Goal: Task Accomplishment & Management: Complete application form

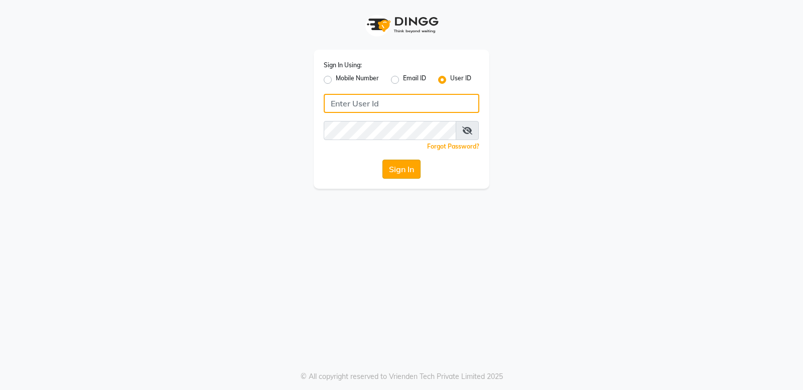
type input "bellaglamourra123"
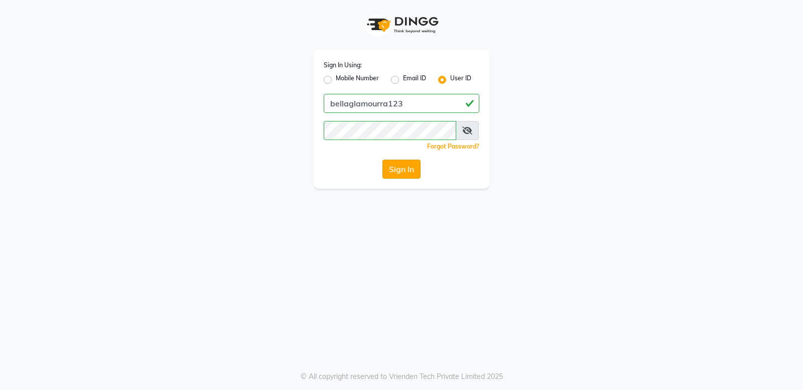
click at [408, 160] on button "Sign In" at bounding box center [401, 169] width 38 height 19
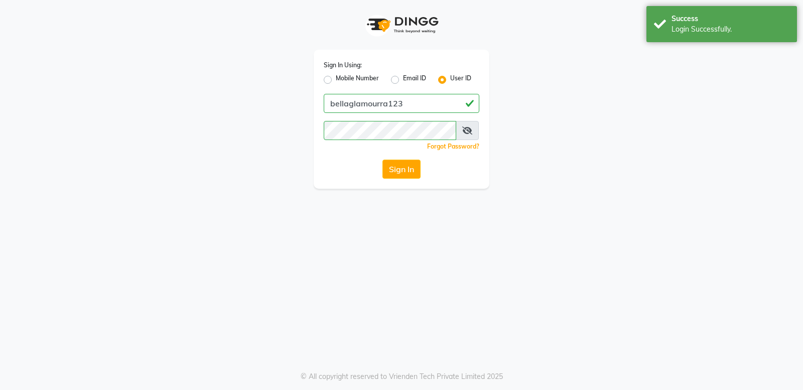
select select "service"
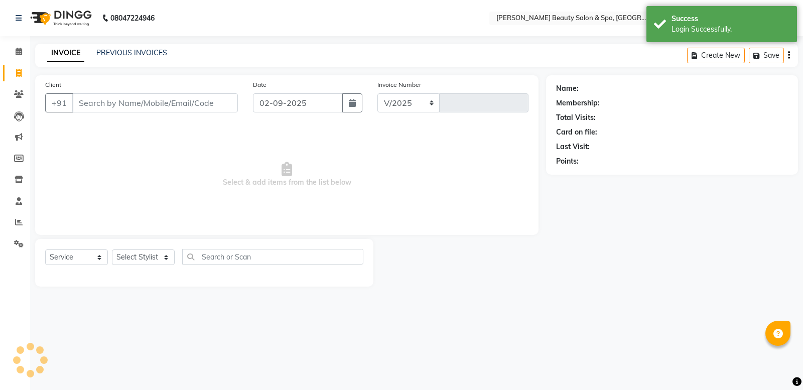
select select "en"
select select "7524"
type input "2397"
click at [158, 102] on input "Client" at bounding box center [155, 102] width 166 height 19
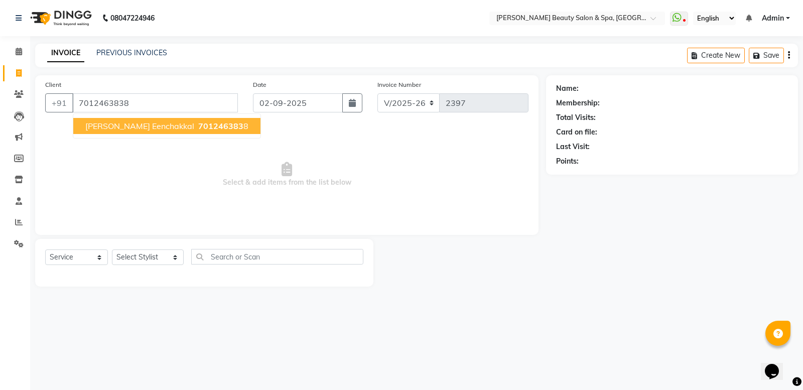
type input "7012463838"
click at [198, 121] on span "701246383" at bounding box center [220, 126] width 45 height 10
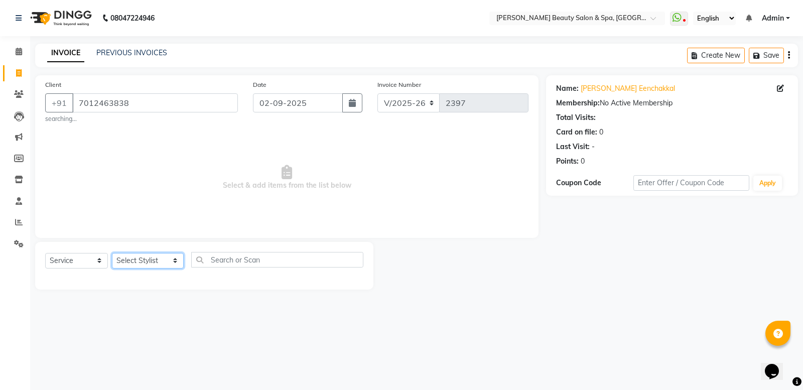
click at [129, 256] on select "Select Stylist Admin [PERSON_NAME] [PERSON_NAME] [PERSON_NAME] [PERSON_NAME] [P…" at bounding box center [148, 261] width 72 height 16
select select "79765"
click at [112, 253] on select "Select Stylist Admin [PERSON_NAME] [PERSON_NAME] [PERSON_NAME] [PERSON_NAME] [P…" at bounding box center [148, 261] width 72 height 16
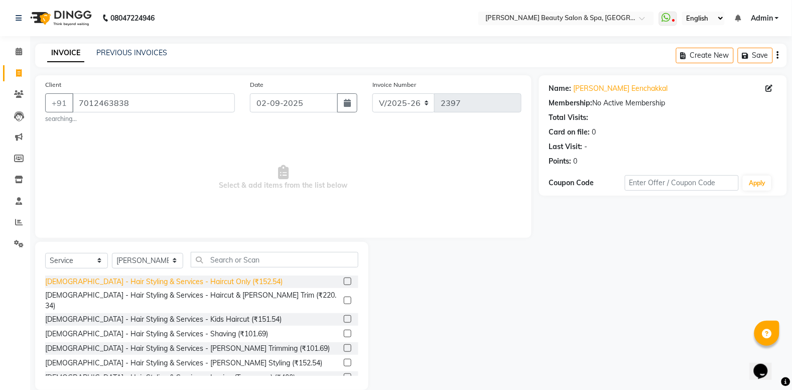
click at [159, 278] on div "[DEMOGRAPHIC_DATA] - Hair Styling & Services - Haircut Only (₹152.54)" at bounding box center [163, 282] width 237 height 11
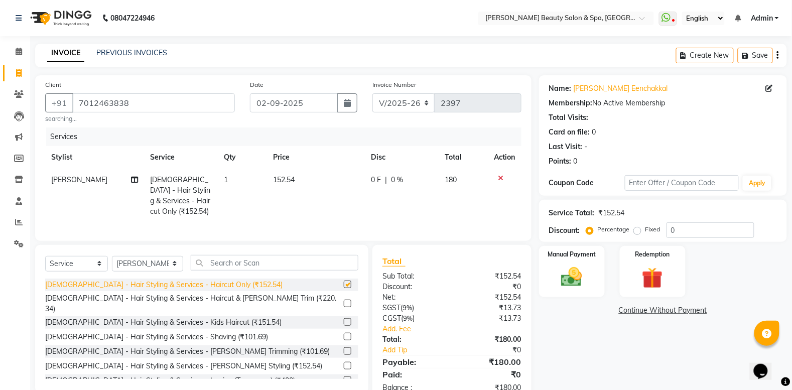
checkbox input "false"
click at [575, 271] on img at bounding box center [572, 276] width 36 height 25
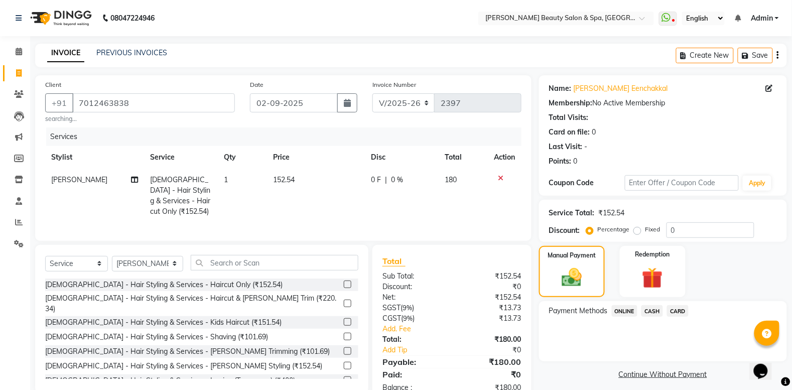
click at [650, 309] on span "CASH" at bounding box center [652, 311] width 22 height 12
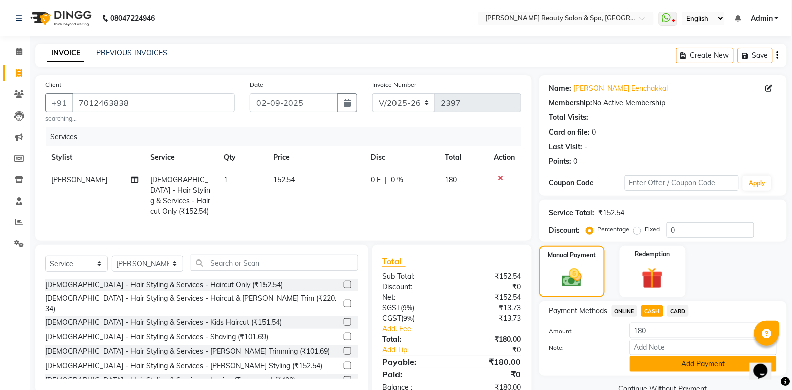
click at [663, 363] on button "Add Payment" at bounding box center [703, 364] width 147 height 16
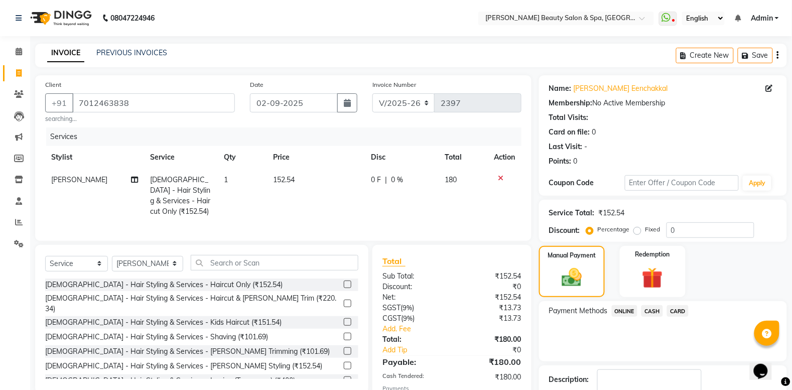
scroll to position [74, 0]
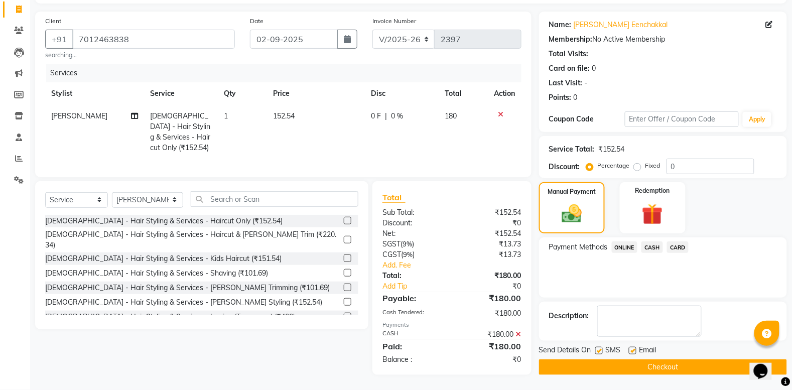
click at [664, 359] on button "Checkout" at bounding box center [663, 367] width 248 height 16
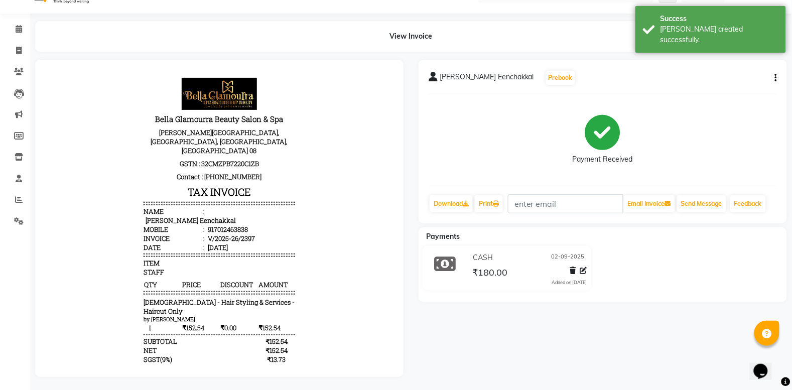
scroll to position [35, 0]
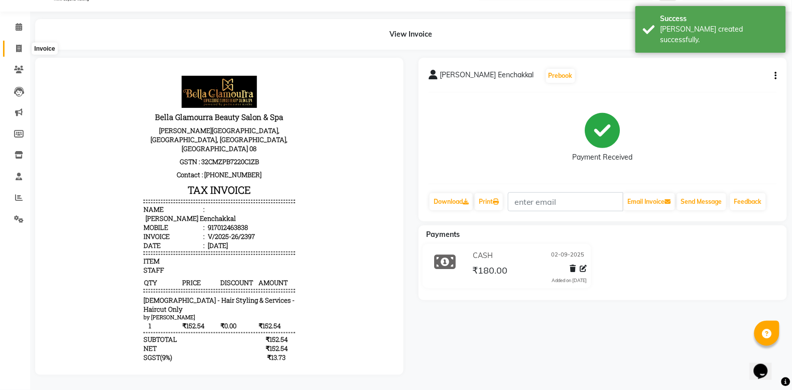
click at [13, 43] on span at bounding box center [19, 49] width 18 height 12
select select "service"
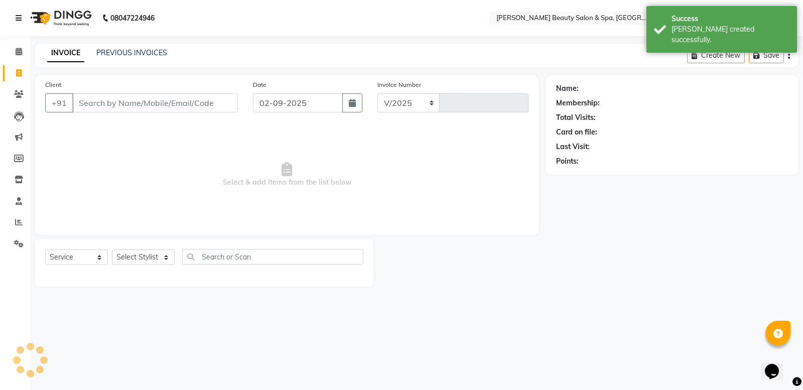
select select "7524"
type input "2398"
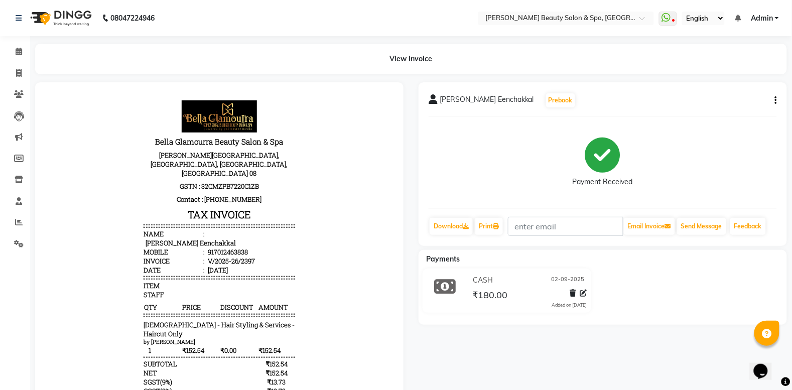
select select "service"
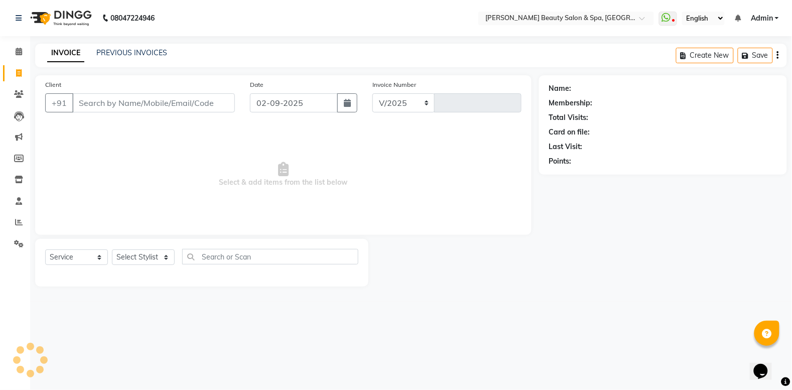
select select "7524"
type input "2398"
click at [144, 49] on link "PREVIOUS INVOICES" at bounding box center [131, 52] width 71 height 9
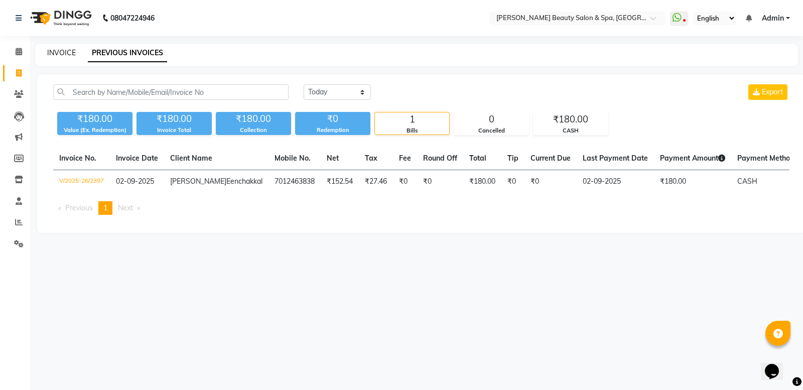
click at [59, 50] on link "INVOICE" at bounding box center [61, 52] width 29 height 9
select select "service"
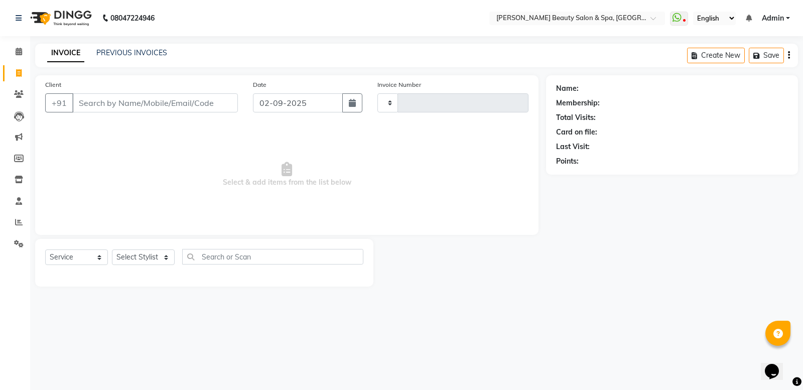
type input "2398"
select select "7524"
click at [137, 108] on input "Client" at bounding box center [155, 102] width 166 height 19
click at [142, 104] on input "Client" at bounding box center [155, 102] width 166 height 19
type input "8281343026"
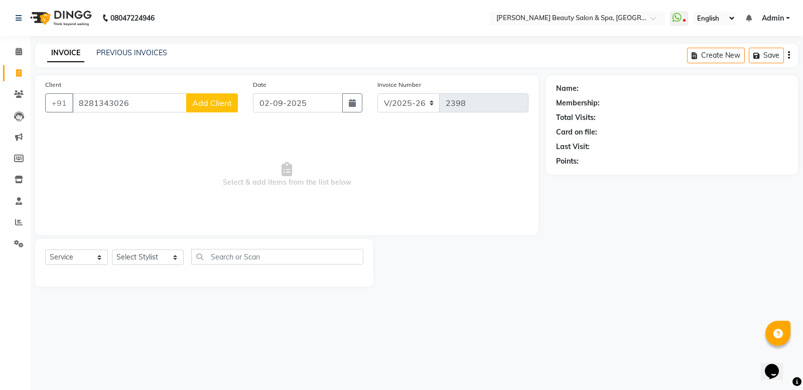
click at [226, 103] on span "Add Client" at bounding box center [212, 103] width 40 height 10
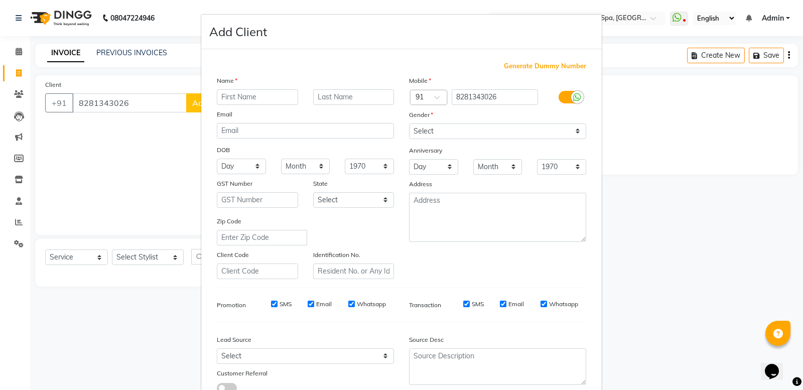
click at [229, 98] on input "text" at bounding box center [257, 97] width 81 height 16
type input "[PERSON_NAME]"
click at [349, 87] on div "Name" at bounding box center [305, 82] width 192 height 14
click at [330, 97] on input "text" at bounding box center [353, 97] width 81 height 16
type input "[PERSON_NAME]"
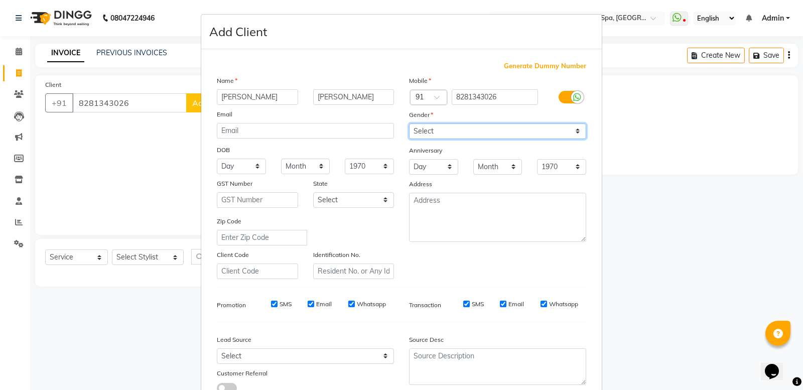
click at [553, 133] on select "Select [DEMOGRAPHIC_DATA] [DEMOGRAPHIC_DATA] Other Prefer Not To Say" at bounding box center [497, 131] width 177 height 16
select select "[DEMOGRAPHIC_DATA]"
click at [409, 123] on select "Select [DEMOGRAPHIC_DATA] [DEMOGRAPHIC_DATA] Other Prefer Not To Say" at bounding box center [497, 131] width 177 height 16
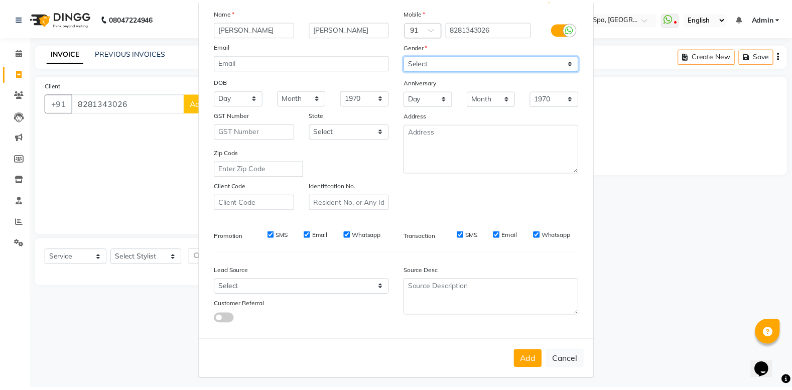
scroll to position [69, 0]
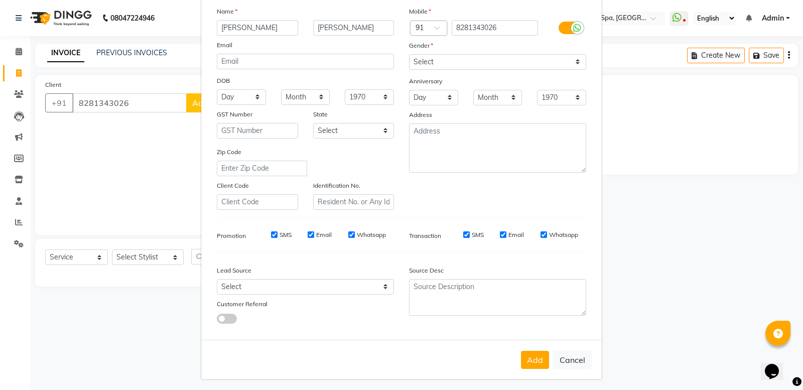
click at [536, 351] on button "Add" at bounding box center [535, 360] width 28 height 18
select select
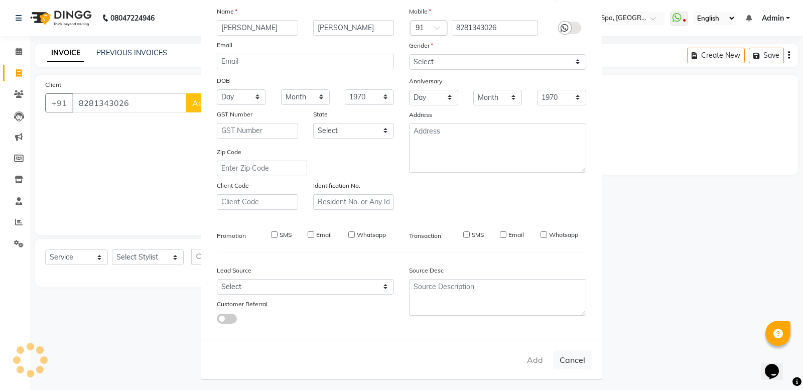
select select
checkbox input "false"
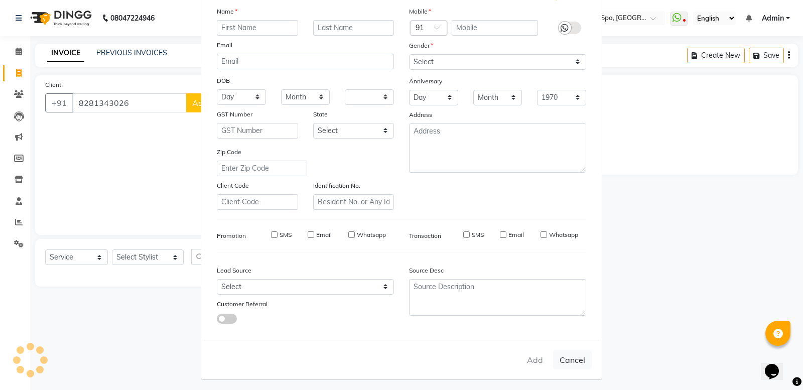
checkbox input "false"
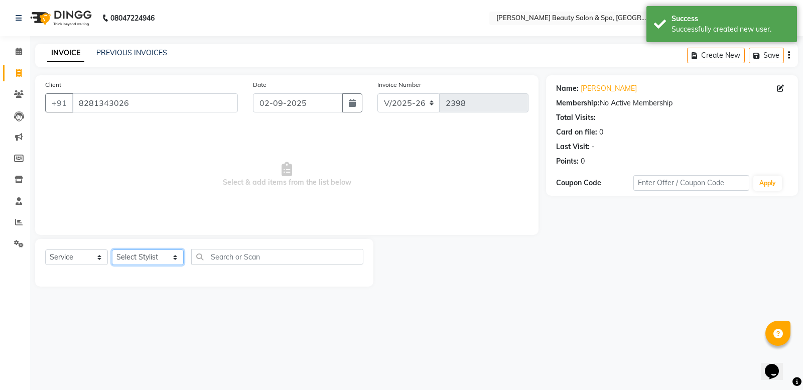
click at [146, 254] on select "Select Stylist Admin [PERSON_NAME] [PERSON_NAME] [PERSON_NAME] [PERSON_NAME] [P…" at bounding box center [148, 257] width 72 height 16
select select "87595"
click at [112, 249] on select "Select Stylist Admin [PERSON_NAME] [PERSON_NAME] [PERSON_NAME] [PERSON_NAME] [P…" at bounding box center [148, 257] width 72 height 16
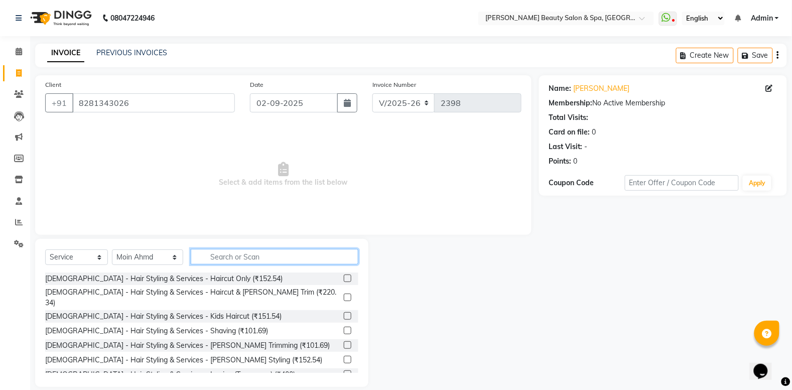
click at [219, 263] on input "text" at bounding box center [275, 257] width 168 height 16
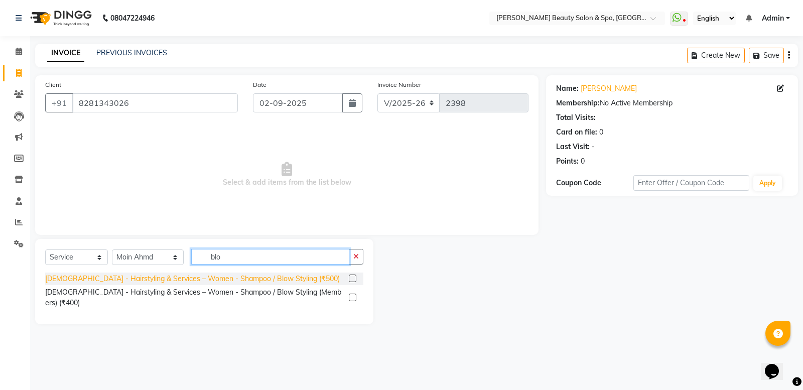
type input "blo"
click at [254, 279] on div "[DEMOGRAPHIC_DATA] - Hairstyling & Services – Women - Shampoo / Blow Styling (₹…" at bounding box center [192, 279] width 295 height 11
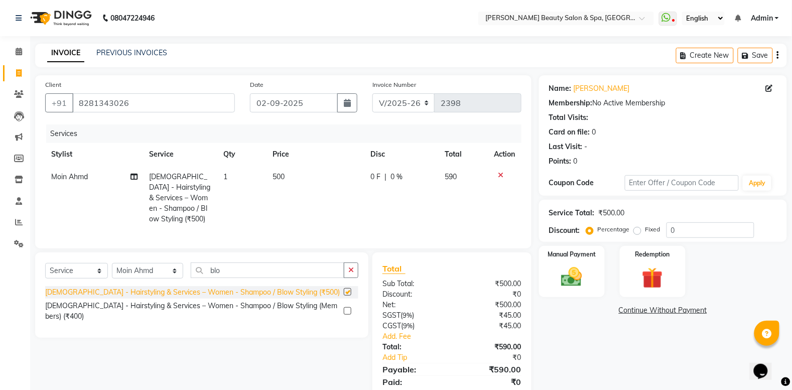
checkbox input "false"
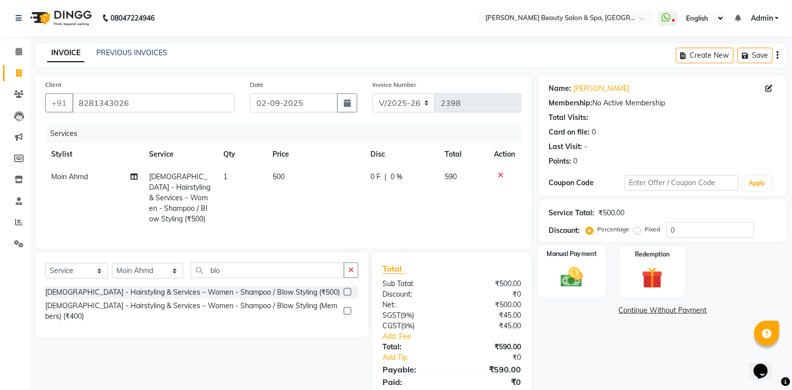
click at [591, 264] on div "Manual Payment" at bounding box center [572, 271] width 68 height 53
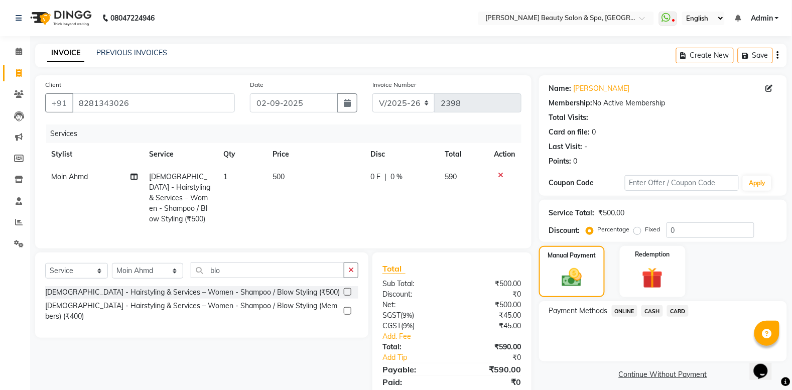
click at [621, 313] on span "ONLINE" at bounding box center [625, 311] width 26 height 12
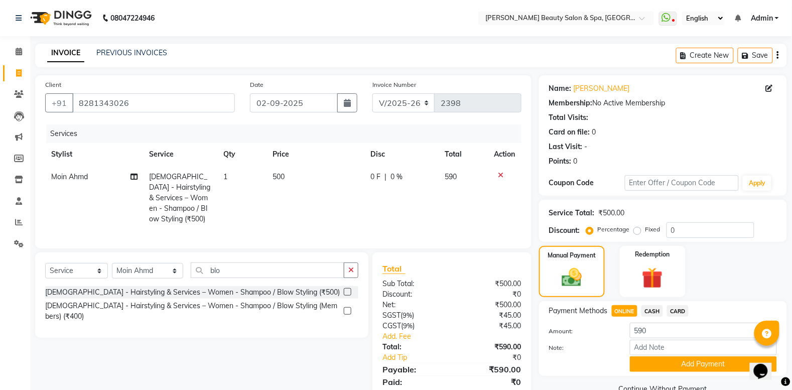
click at [676, 312] on span "CARD" at bounding box center [678, 311] width 22 height 12
click at [674, 366] on button "Add Payment" at bounding box center [703, 364] width 147 height 16
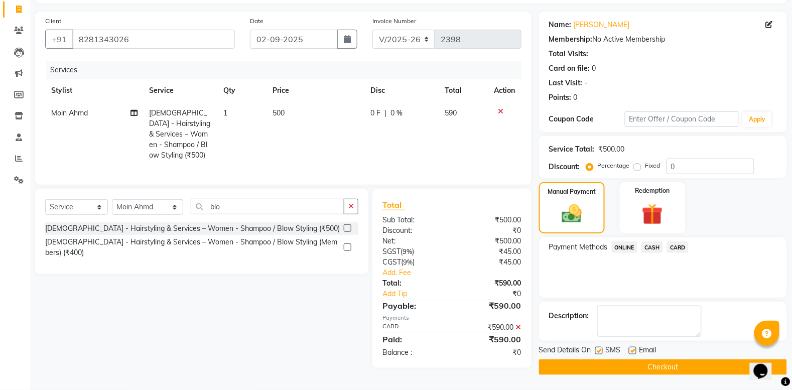
scroll to position [67, 0]
click at [653, 359] on button "Checkout" at bounding box center [663, 367] width 248 height 16
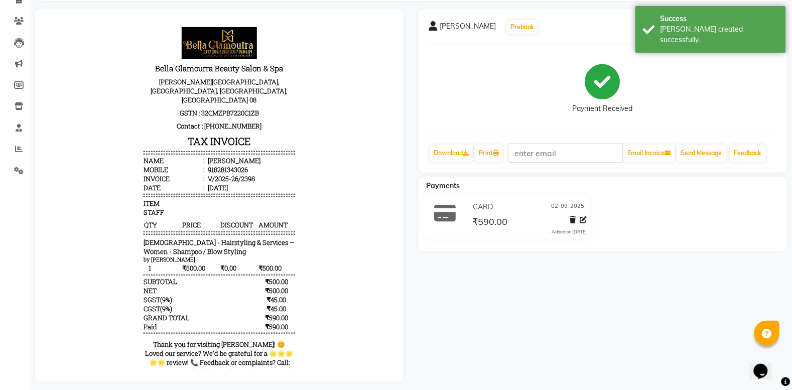
scroll to position [91, 0]
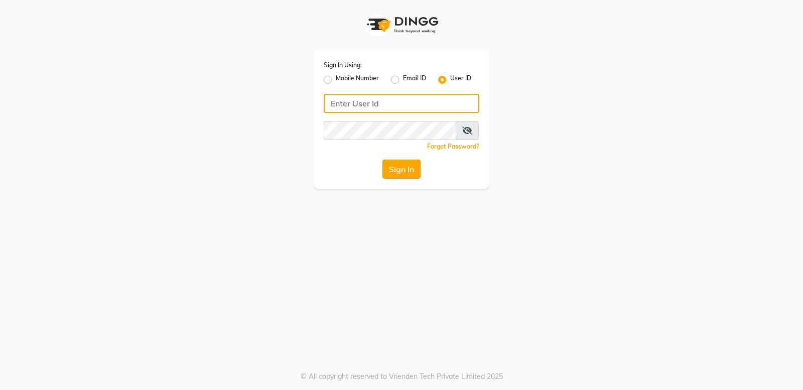
type input "bellaglamourra123"
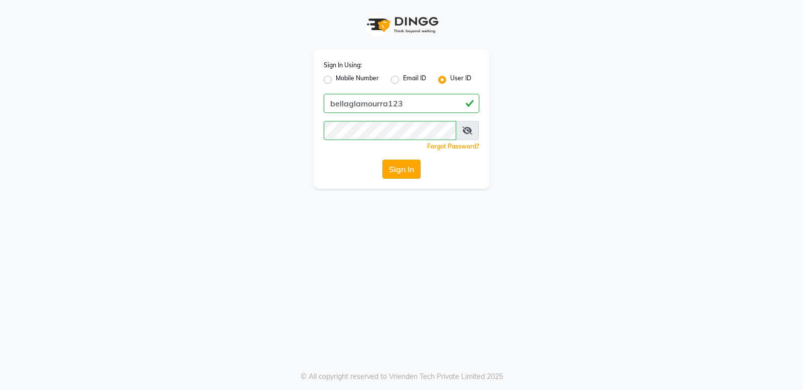
click at [397, 167] on button "Sign In" at bounding box center [401, 169] width 38 height 19
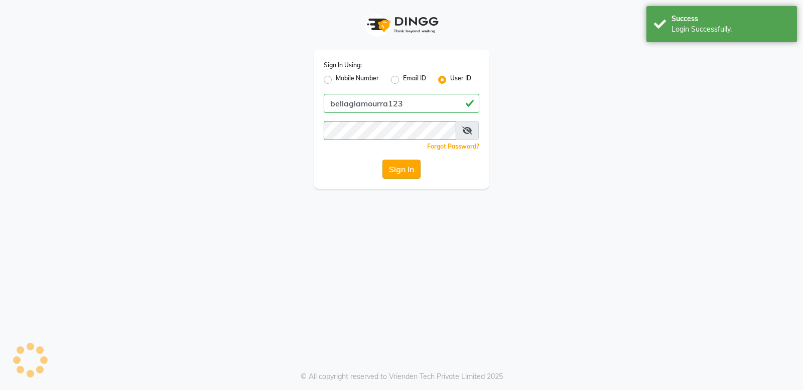
select select "service"
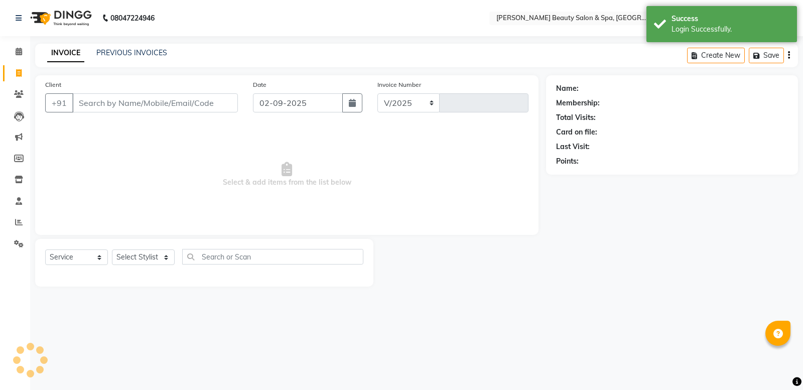
select select "en"
select select "7524"
type input "2399"
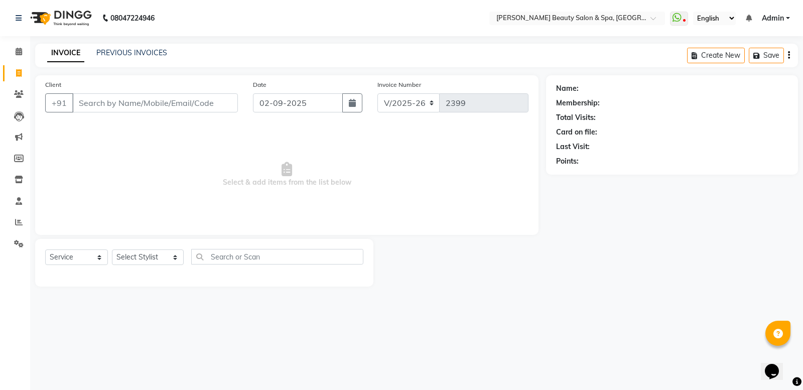
click at [159, 89] on div "Client +91" at bounding box center [142, 99] width 208 height 41
click at [161, 103] on input "Client" at bounding box center [155, 102] width 166 height 19
click at [159, 104] on input "Client" at bounding box center [155, 102] width 166 height 19
type input "959++95+5+5"
click at [109, 106] on input "959++95+5+5" at bounding box center [129, 102] width 114 height 19
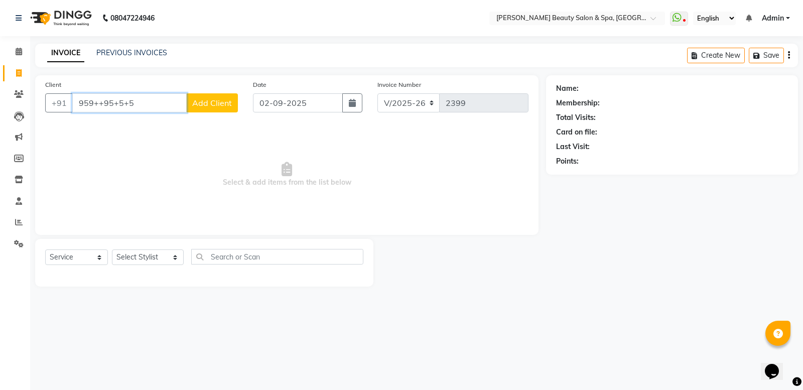
click at [105, 108] on input "959++95+5+5" at bounding box center [129, 102] width 114 height 19
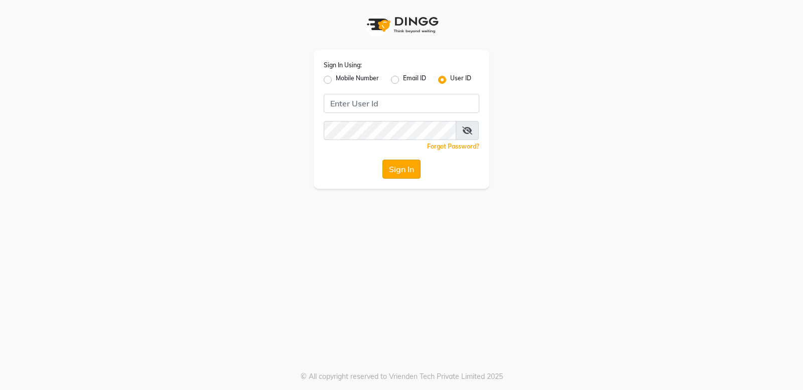
type input "bellaglamourra123"
click at [397, 167] on button "Sign In" at bounding box center [401, 169] width 38 height 19
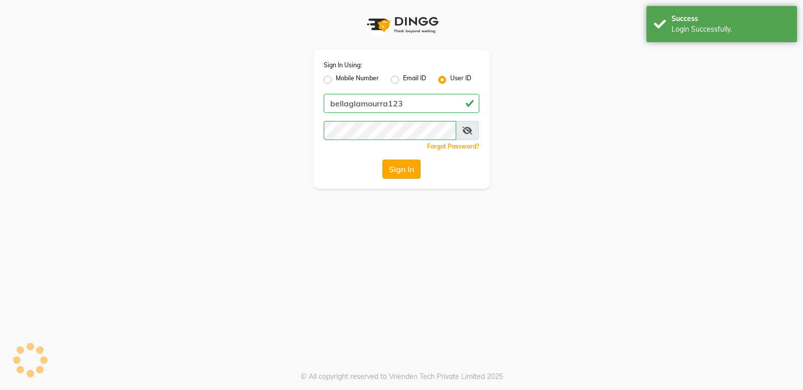
select select "service"
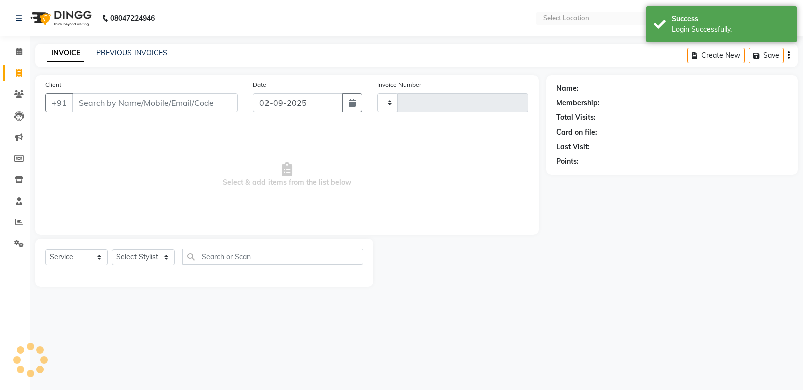
type input "2399"
select select "en"
select select "7524"
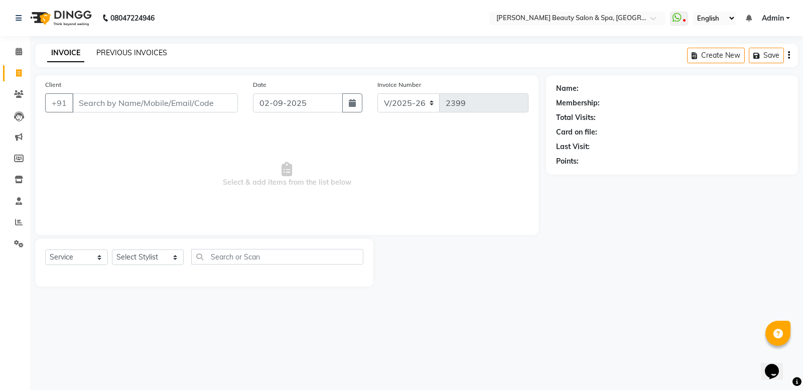
click at [160, 51] on div "INVOICE PREVIOUS INVOICES Create New Save" at bounding box center [416, 56] width 763 height 24
click at [108, 48] on div "PREVIOUS INVOICES" at bounding box center [131, 53] width 71 height 11
click at [129, 52] on link "PREVIOUS INVOICES" at bounding box center [131, 52] width 71 height 9
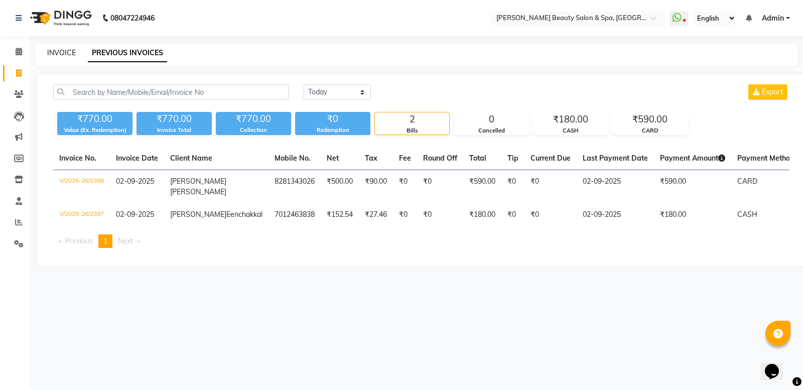
drag, startPoint x: 66, startPoint y: 41, endPoint x: 66, endPoint y: 51, distance: 9.5
click at [66, 51] on div "08047224946 Select Location × [PERSON_NAME] Beauty Salon & Spa, [GEOGRAPHIC_DAT…" at bounding box center [401, 195] width 803 height 390
click at [66, 51] on link "INVOICE" at bounding box center [61, 52] width 29 height 9
select select "service"
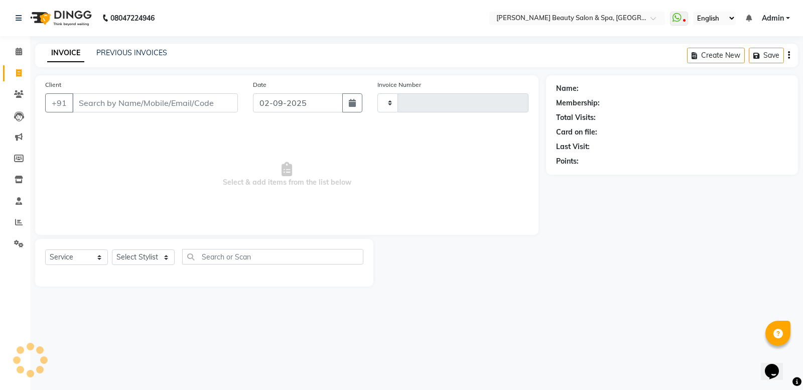
type input "2399"
select select "7524"
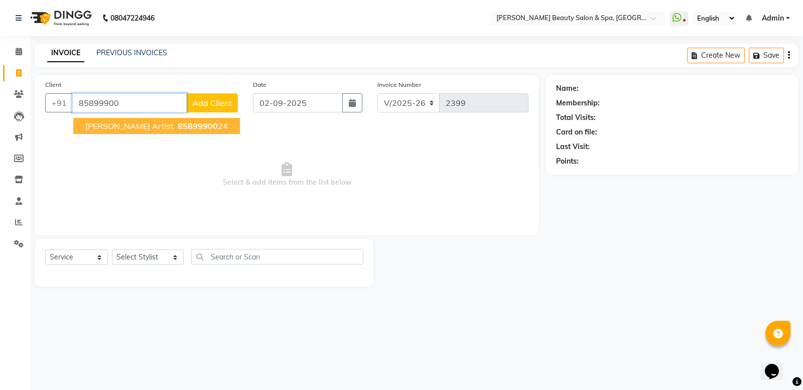
click at [134, 128] on span "[PERSON_NAME] Artist" at bounding box center [129, 126] width 88 height 10
type input "8589990024"
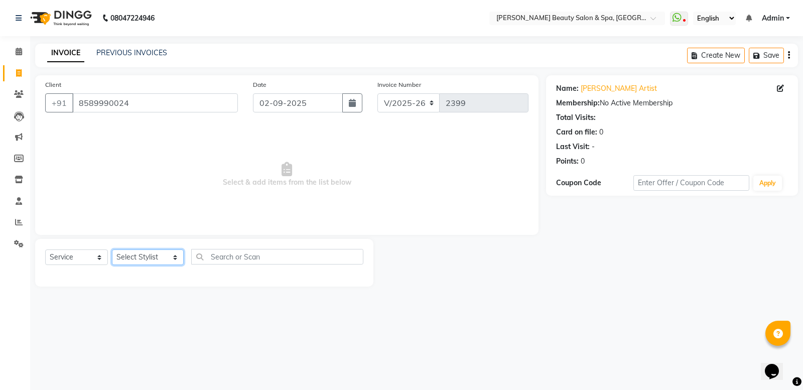
click at [152, 249] on select "Select Stylist Admin [PERSON_NAME] [PERSON_NAME] [PERSON_NAME] [PERSON_NAME] [P…" at bounding box center [148, 257] width 72 height 16
select select "83646"
click at [112, 249] on select "Select Stylist Admin [PERSON_NAME] [PERSON_NAME] [PERSON_NAME] [PERSON_NAME] [P…" at bounding box center [148, 257] width 72 height 16
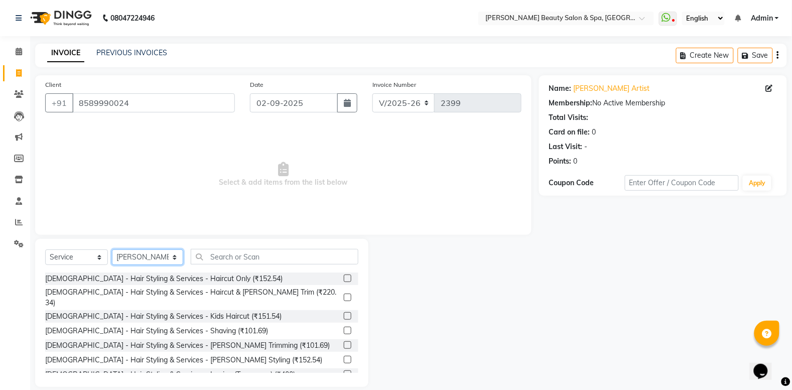
click at [136, 256] on select "Select Stylist Admin [PERSON_NAME] [PERSON_NAME] [PERSON_NAME] [PERSON_NAME] [P…" at bounding box center [147, 257] width 71 height 16
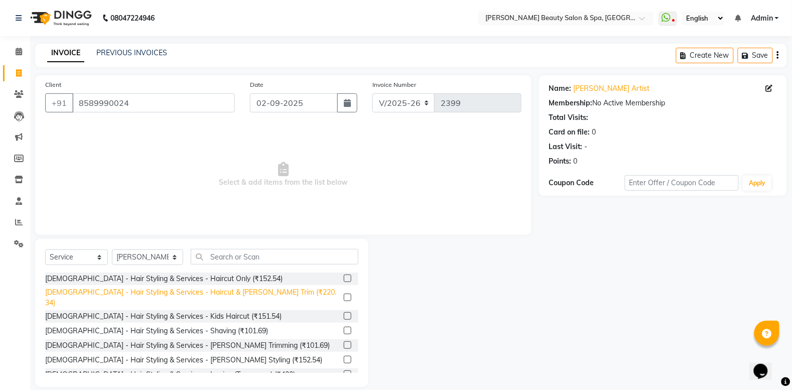
click at [241, 297] on div "[DEMOGRAPHIC_DATA] - Hair Styling & Services - Haircut & [PERSON_NAME] Trim (₹2…" at bounding box center [192, 297] width 295 height 21
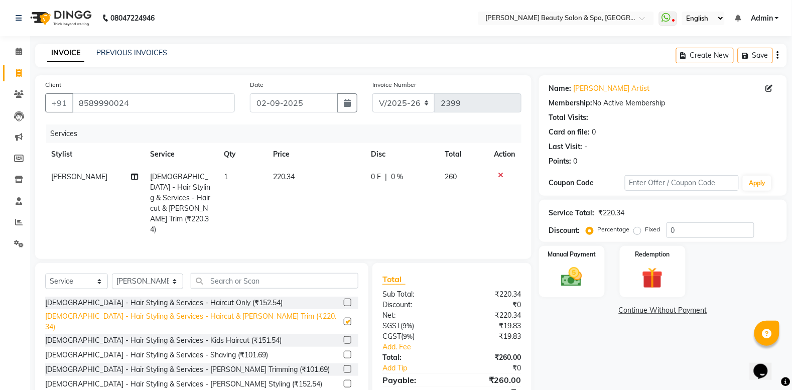
checkbox input "false"
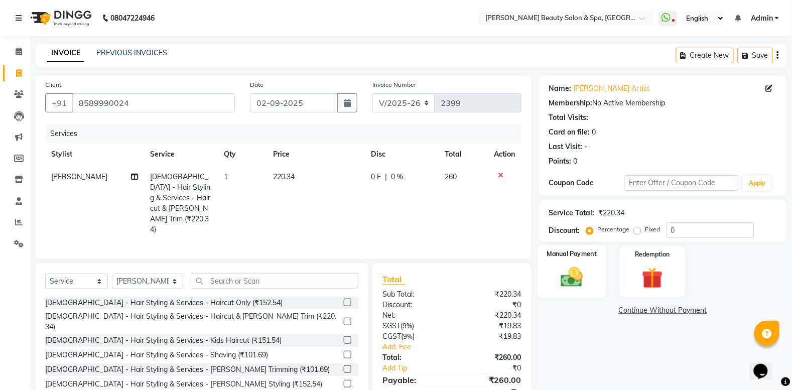
click at [578, 267] on img at bounding box center [572, 276] width 36 height 25
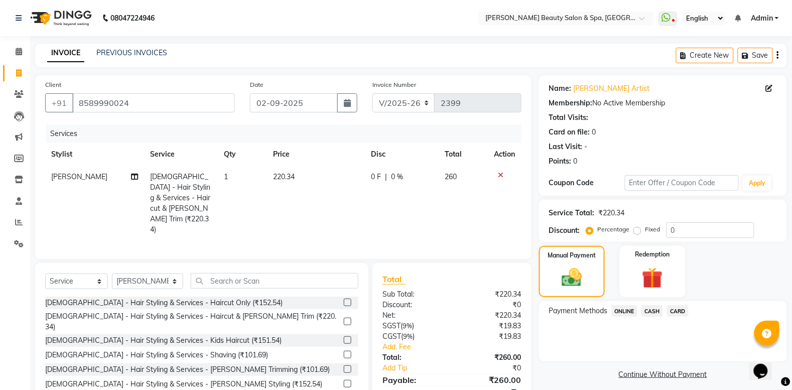
click at [650, 310] on span "CASH" at bounding box center [652, 311] width 22 height 12
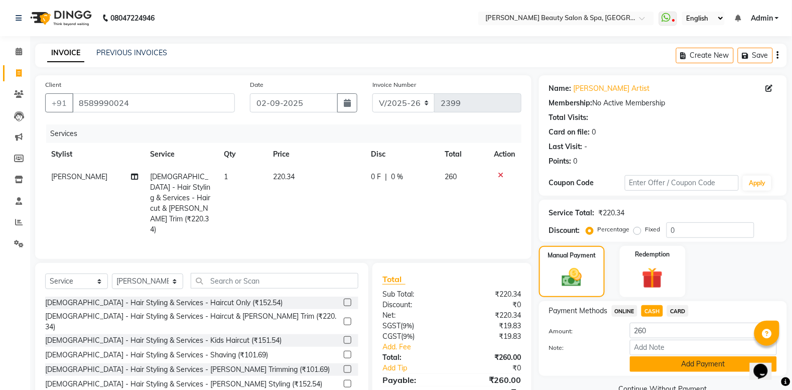
click at [681, 362] on button "Add Payment" at bounding box center [703, 364] width 147 height 16
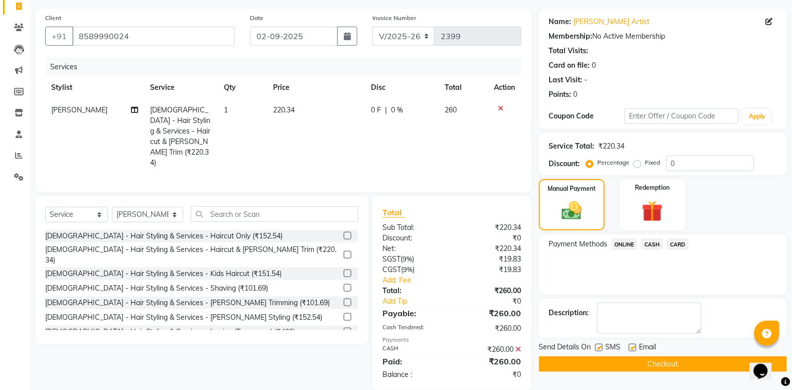
scroll to position [71, 0]
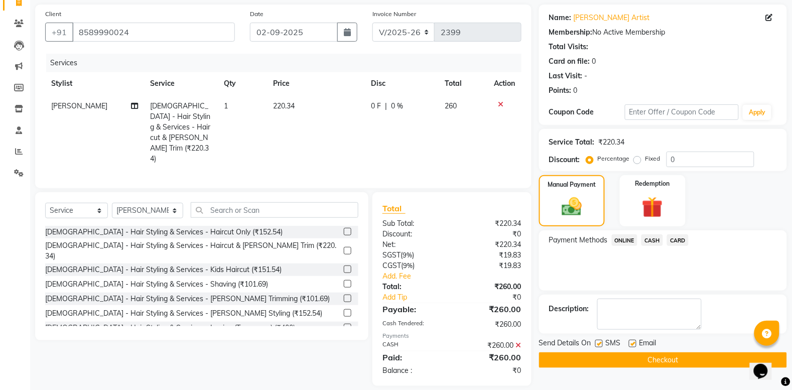
click at [683, 359] on button "Checkout" at bounding box center [663, 360] width 248 height 16
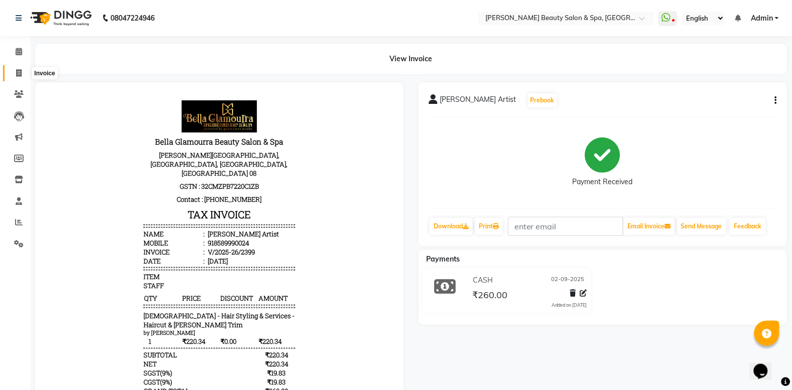
click at [11, 68] on span at bounding box center [19, 74] width 18 height 12
select select "service"
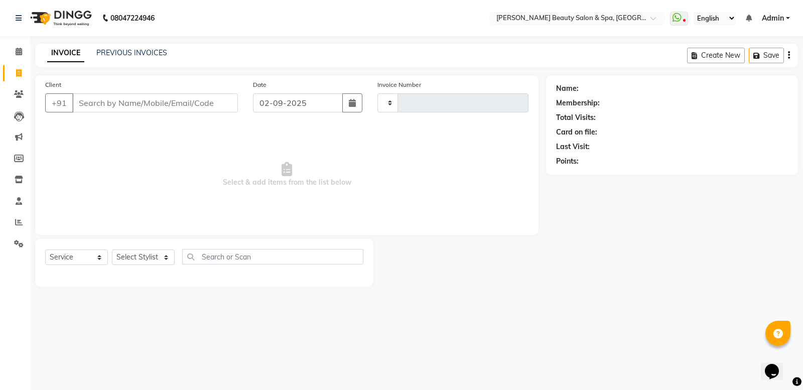
type input "2400"
select select "7524"
drag, startPoint x: 96, startPoint y: 109, endPoint x: 114, endPoint y: 108, distance: 18.1
click at [114, 108] on input "Client" at bounding box center [155, 102] width 166 height 19
type input "9061321013"
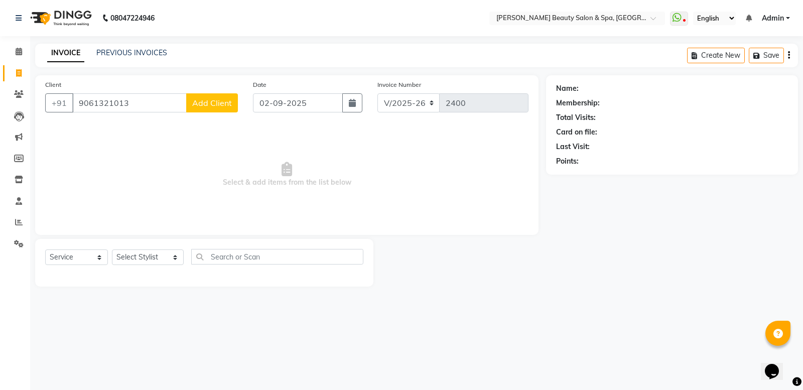
click at [220, 99] on span "Add Client" at bounding box center [212, 103] width 40 height 10
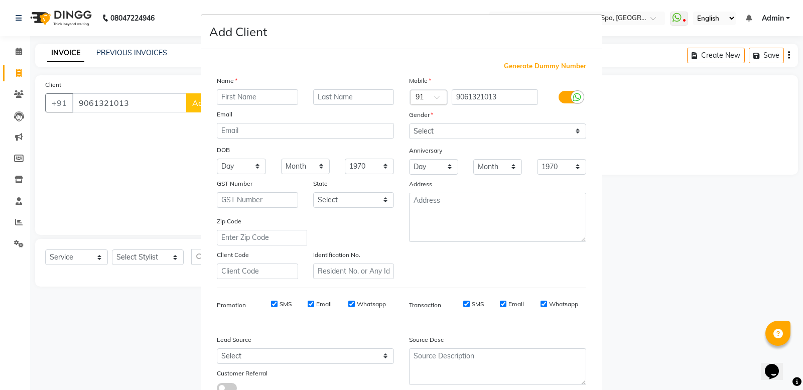
drag, startPoint x: 249, startPoint y: 93, endPoint x: 270, endPoint y: 116, distance: 30.9
click at [270, 114] on div "Name Email DOB Day 01 02 03 04 05 06 07 08 09 10 11 12 13 14 15 16 17 18 19 20 …" at bounding box center [305, 177] width 192 height 204
type input "reshma"
click at [431, 130] on select "Select [DEMOGRAPHIC_DATA] [DEMOGRAPHIC_DATA] Other Prefer Not To Say" at bounding box center [497, 131] width 177 height 16
select select "[DEMOGRAPHIC_DATA]"
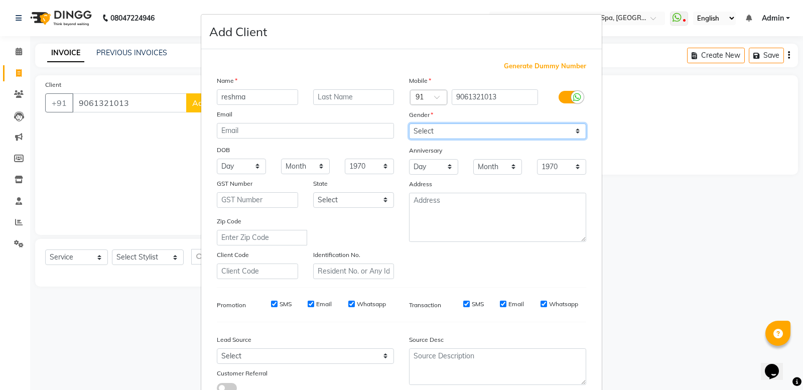
click at [409, 123] on select "Select [DEMOGRAPHIC_DATA] [DEMOGRAPHIC_DATA] Other Prefer Not To Say" at bounding box center [497, 131] width 177 height 16
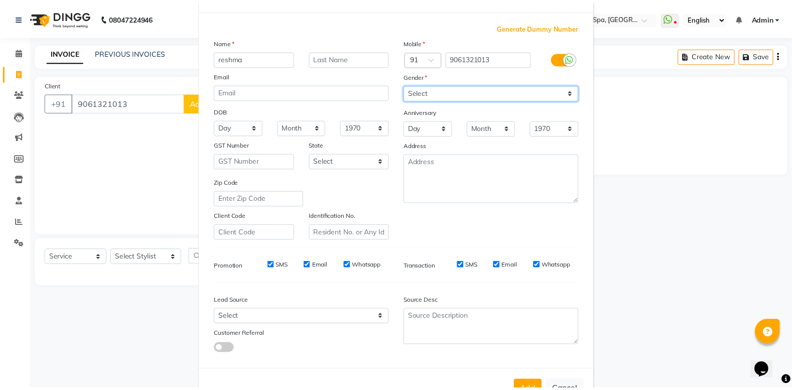
scroll to position [69, 0]
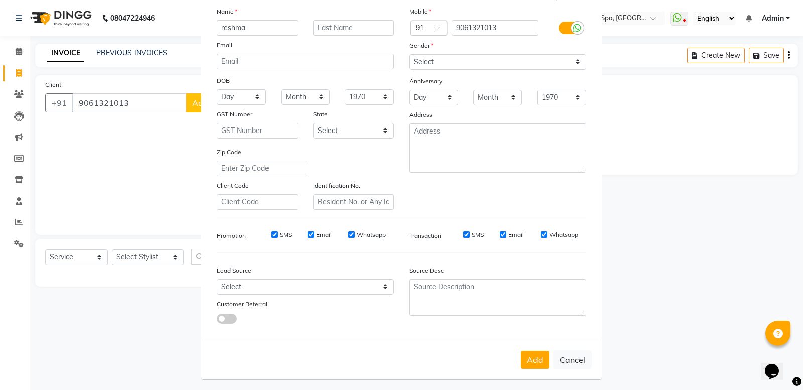
click at [547, 352] on div "Add Cancel" at bounding box center [401, 360] width 400 height 40
drag, startPoint x: 529, startPoint y: 355, endPoint x: 524, endPoint y: 355, distance: 5.0
click at [528, 355] on button "Add" at bounding box center [535, 360] width 28 height 18
select select
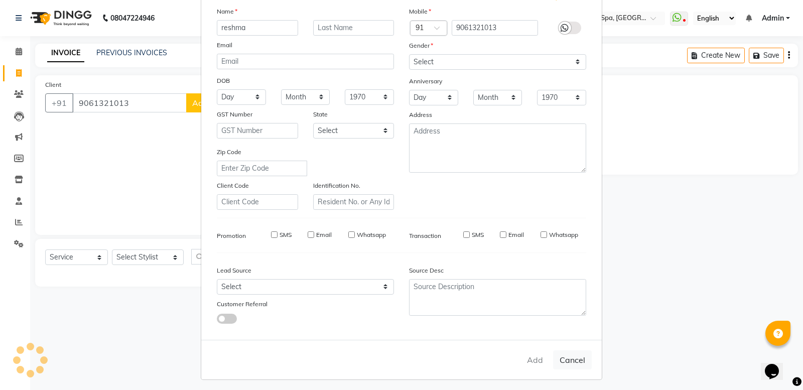
select select
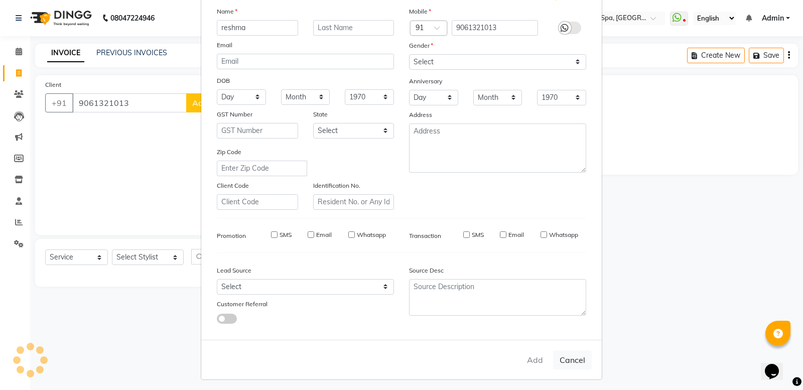
checkbox input "false"
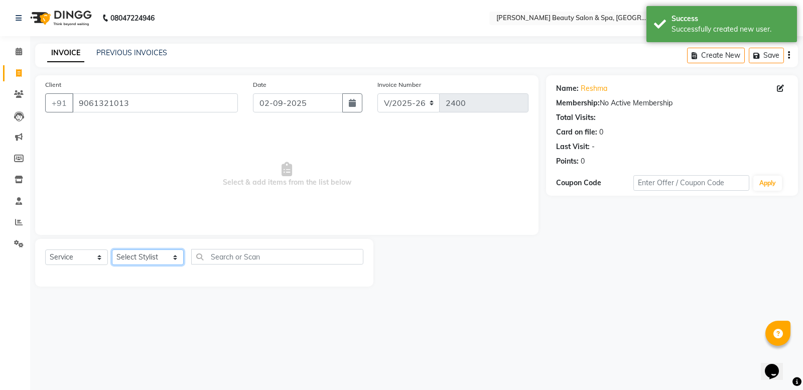
click at [130, 251] on select "Select Stylist Admin [PERSON_NAME] [PERSON_NAME] [PERSON_NAME] [PERSON_NAME] [P…" at bounding box center [148, 257] width 72 height 16
select select "89094"
click at [112, 249] on select "Select Stylist Admin [PERSON_NAME] [PERSON_NAME] [PERSON_NAME] [PERSON_NAME] [P…" at bounding box center [148, 257] width 72 height 16
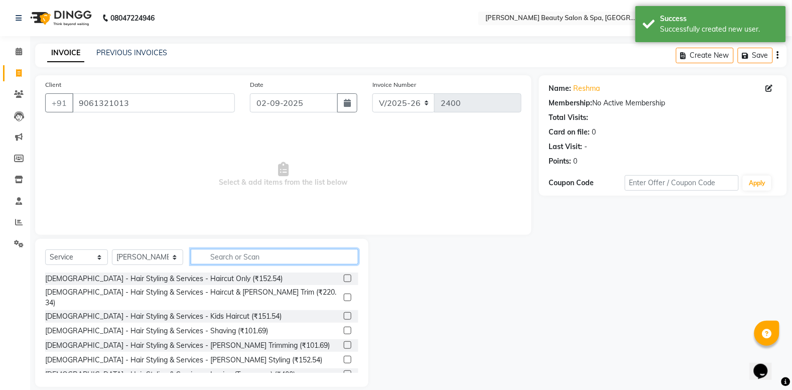
click at [224, 256] on input "text" at bounding box center [275, 257] width 168 height 16
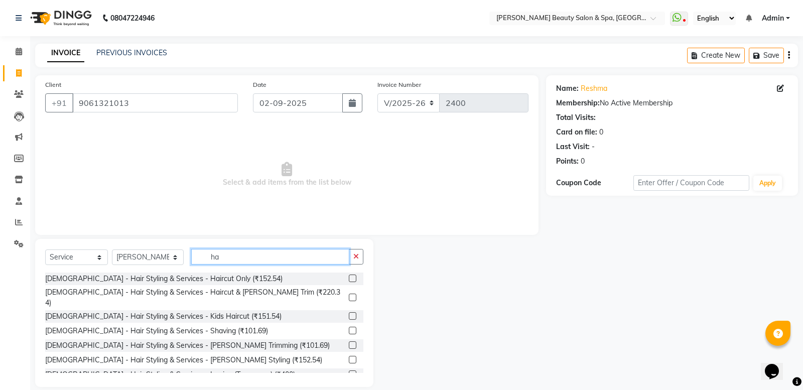
type input "h"
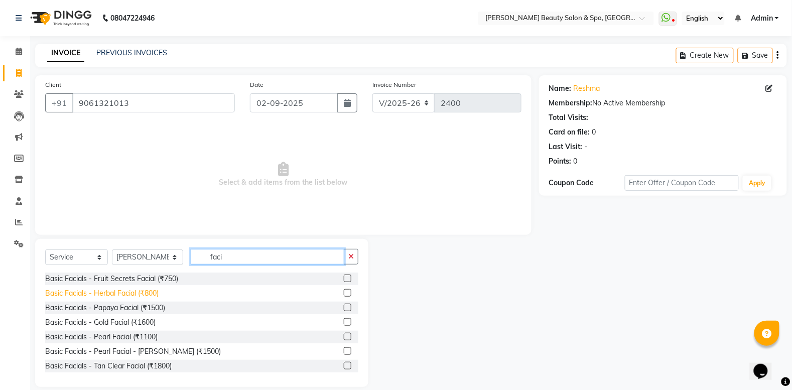
type input "faci"
click at [123, 295] on div "Basic Facials - Herbal Facial (₹800)" at bounding box center [101, 293] width 113 height 11
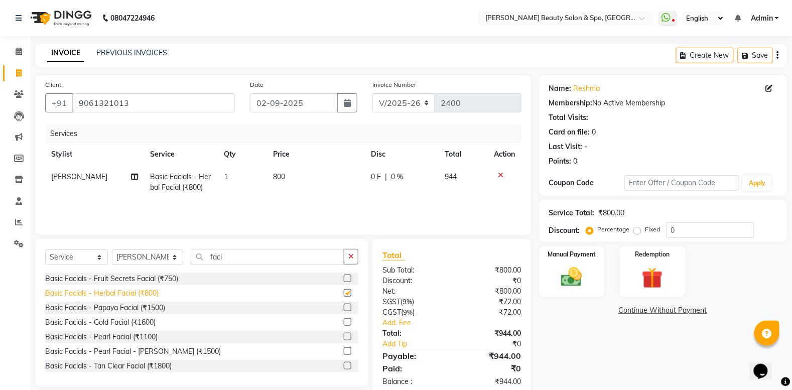
checkbox input "false"
click at [575, 273] on img at bounding box center [572, 276] width 36 height 25
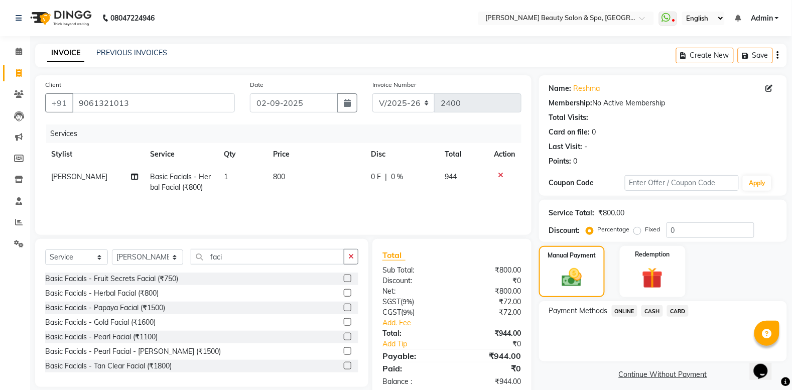
click at [626, 309] on span "ONLINE" at bounding box center [625, 311] width 26 height 12
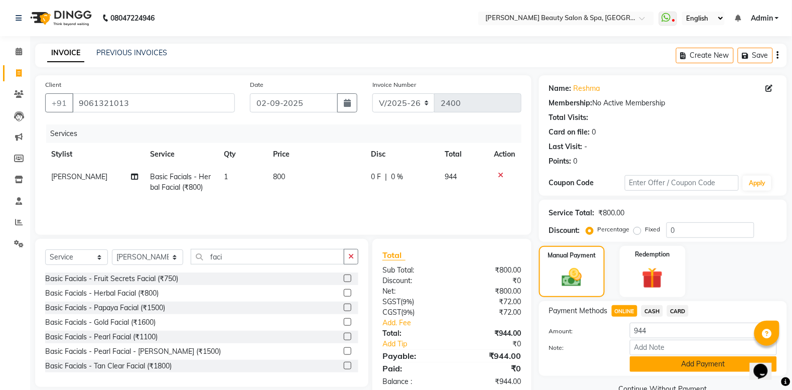
click at [671, 360] on button "Add Payment" at bounding box center [703, 364] width 147 height 16
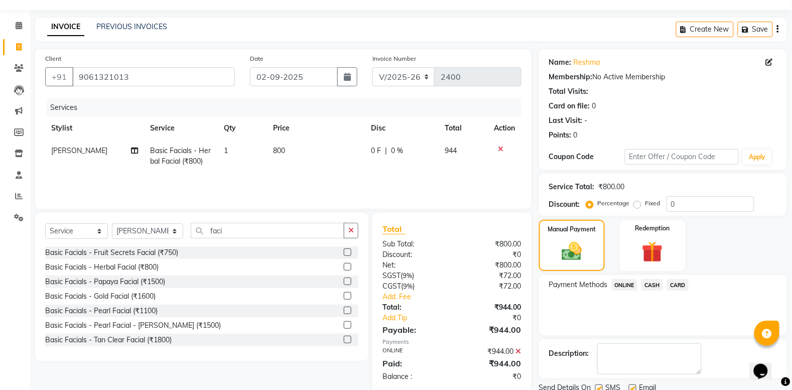
scroll to position [64, 0]
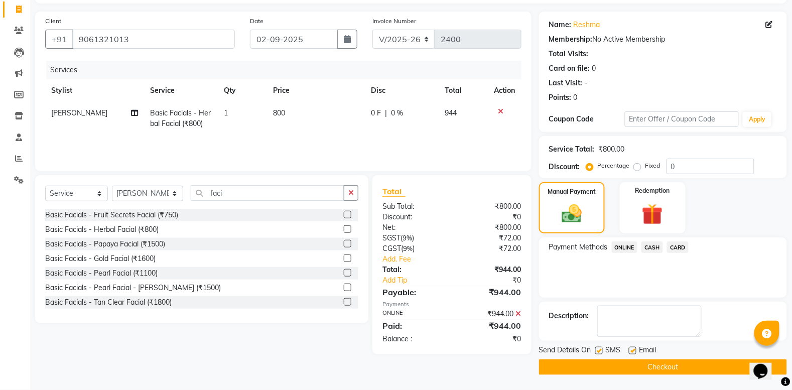
click at [674, 362] on button "Checkout" at bounding box center [663, 367] width 248 height 16
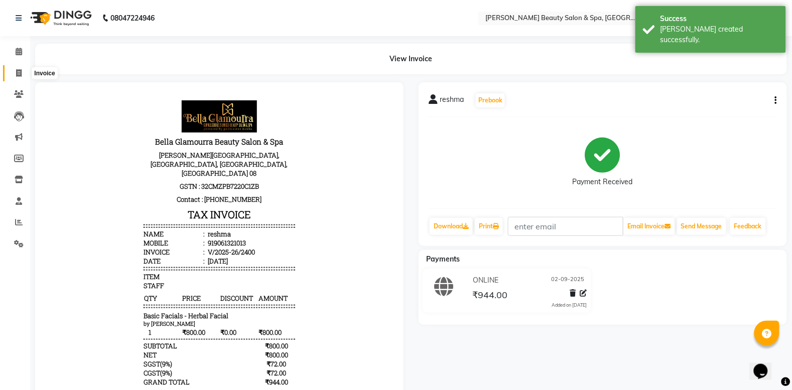
click at [22, 76] on span at bounding box center [19, 74] width 18 height 12
select select "service"
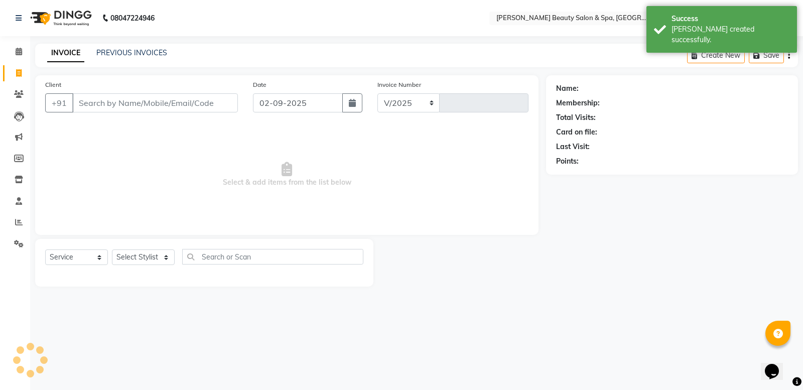
select select "7524"
type input "2401"
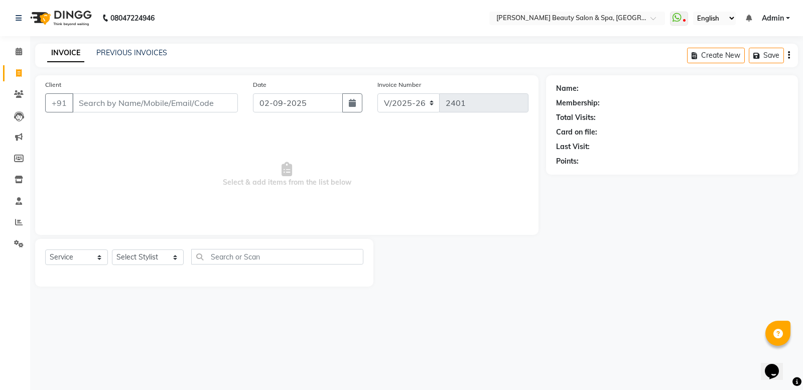
click at [147, 108] on input "Client" at bounding box center [155, 102] width 166 height 19
